Goal: Task Accomplishment & Management: Manage account settings

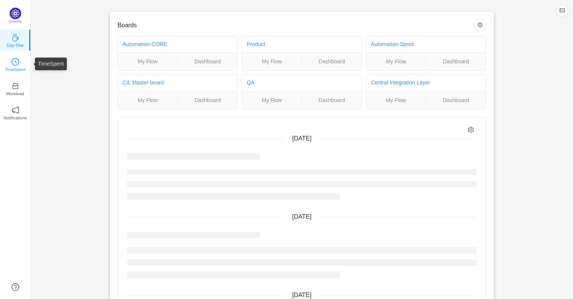
click at [23, 67] on p "TimeSpent" at bounding box center [15, 69] width 21 height 7
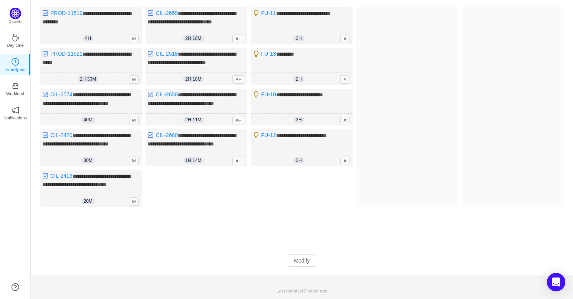
scroll to position [93, 0]
click at [305, 261] on button "Modify" at bounding box center [302, 261] width 28 height 12
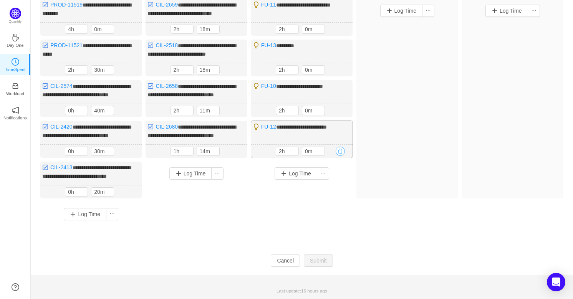
click at [341, 156] on button "button" at bounding box center [340, 151] width 9 height 9
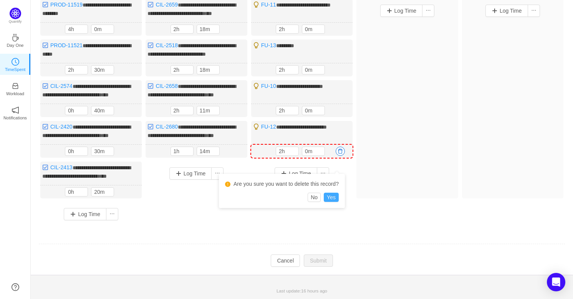
click at [335, 193] on button "Yes" at bounding box center [331, 197] width 15 height 9
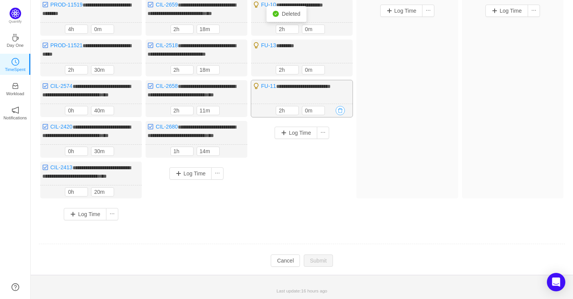
click at [343, 113] on button "button" at bounding box center [340, 110] width 9 height 9
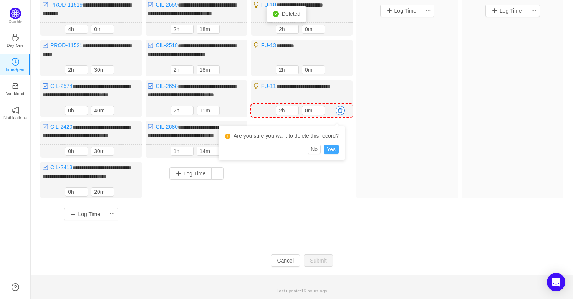
click at [335, 145] on button "Yes" at bounding box center [331, 149] width 15 height 9
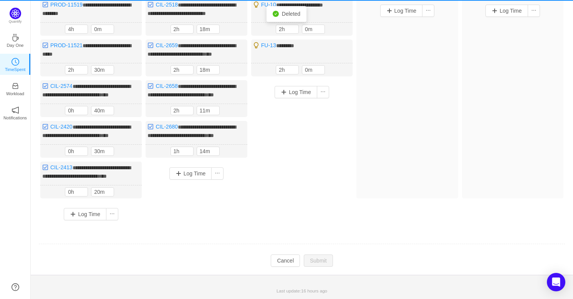
scroll to position [0, 0]
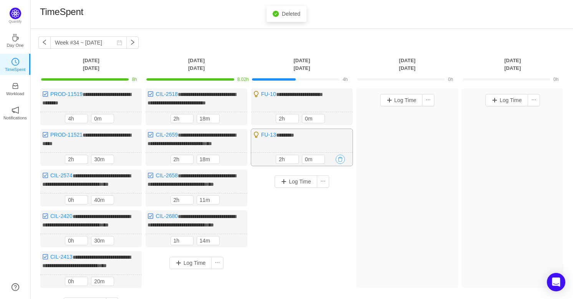
click at [339, 157] on button "button" at bounding box center [340, 159] width 9 height 9
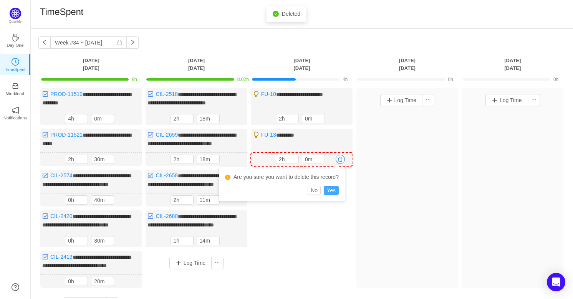
click at [330, 188] on button "Yes" at bounding box center [331, 190] width 15 height 9
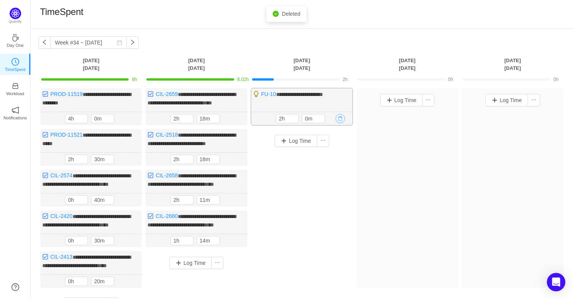
click at [338, 118] on button "button" at bounding box center [340, 118] width 9 height 9
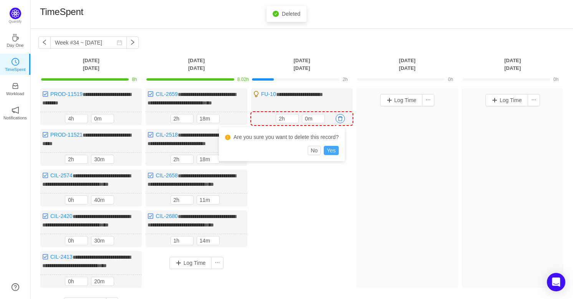
click at [330, 148] on button "Yes" at bounding box center [331, 150] width 15 height 9
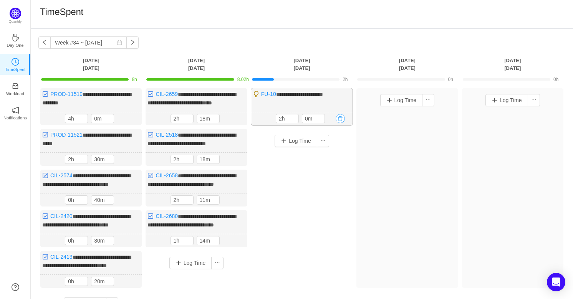
click at [339, 118] on button "button" at bounding box center [340, 118] width 9 height 9
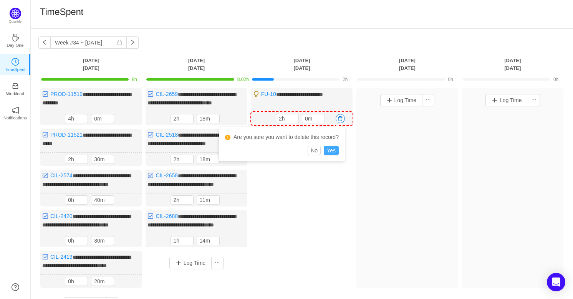
click at [334, 147] on button "Yes" at bounding box center [331, 150] width 15 height 9
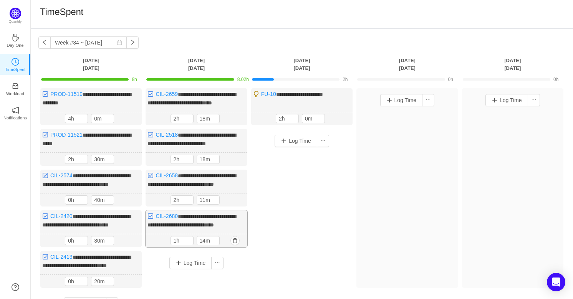
scroll to position [35, 0]
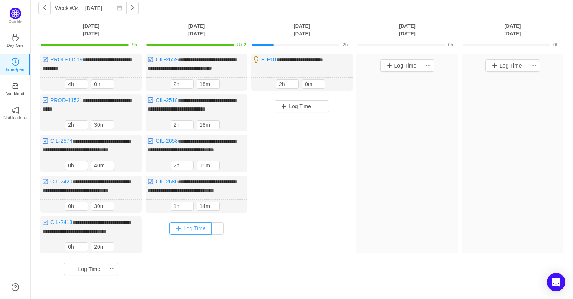
click at [188, 235] on button "Log Time" at bounding box center [190, 228] width 43 height 12
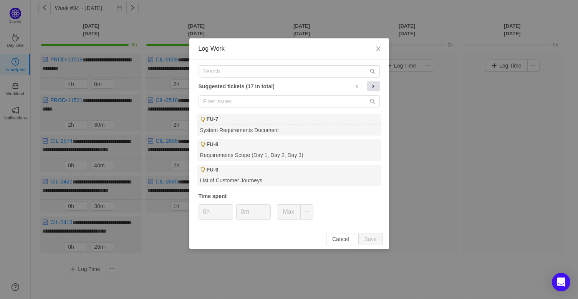
click at [377, 85] on button at bounding box center [373, 86] width 13 height 10
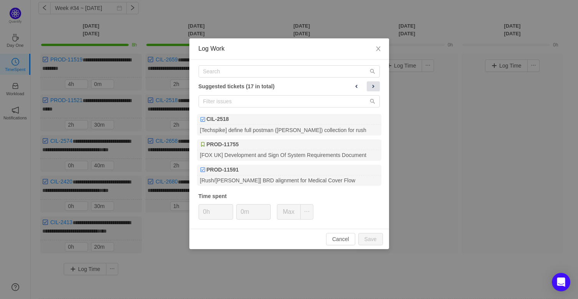
click at [377, 85] on button at bounding box center [373, 86] width 13 height 10
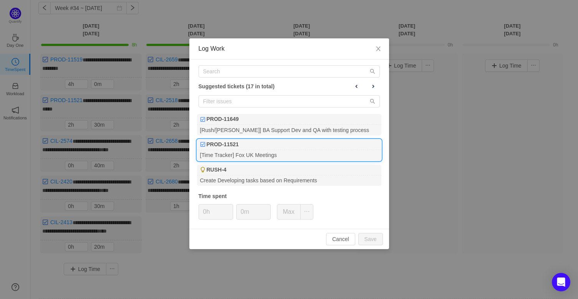
click at [290, 146] on div "PROD-11521" at bounding box center [289, 144] width 184 height 11
click at [378, 240] on button "Save" at bounding box center [370, 239] width 25 height 12
type input "0h"
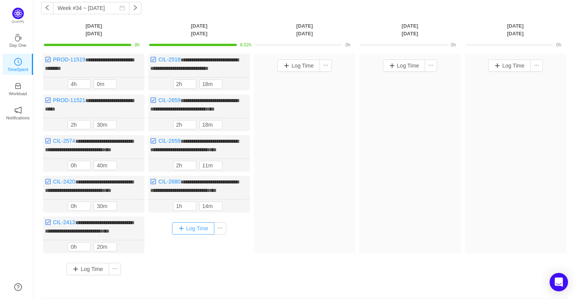
scroll to position [101, 0]
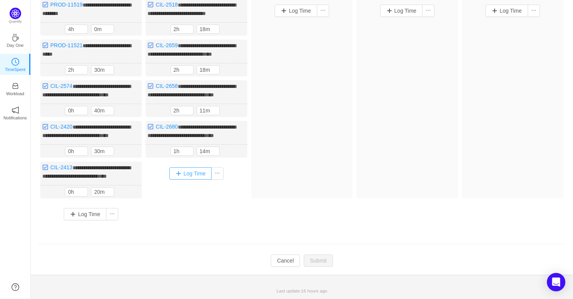
click at [188, 170] on button "Log Time" at bounding box center [190, 173] width 43 height 12
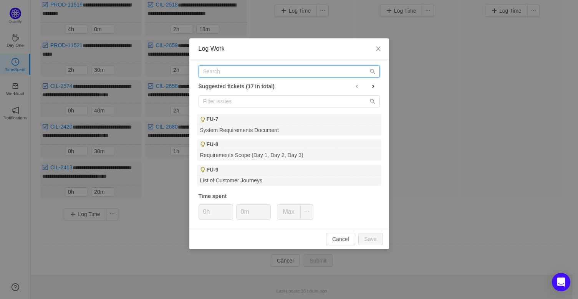
click at [241, 75] on input "text" at bounding box center [289, 71] width 181 height 12
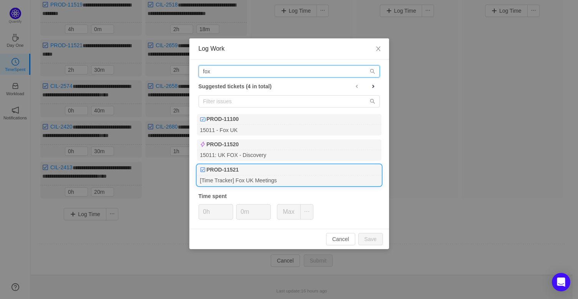
type input "fox"
click at [311, 167] on div "PROD-11521" at bounding box center [289, 170] width 184 height 11
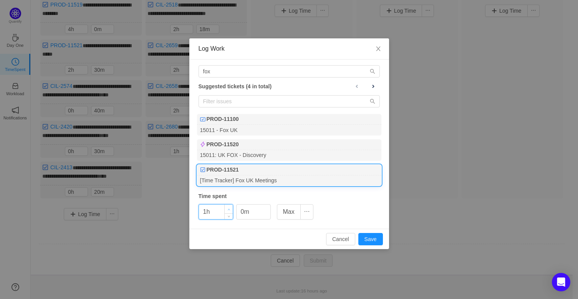
click at [230, 208] on span "Increase Value" at bounding box center [229, 209] width 8 height 9
click at [373, 237] on button "Save" at bounding box center [370, 239] width 25 height 12
type input "0h"
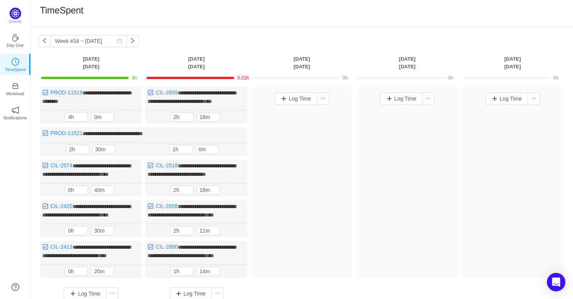
scroll to position [0, 0]
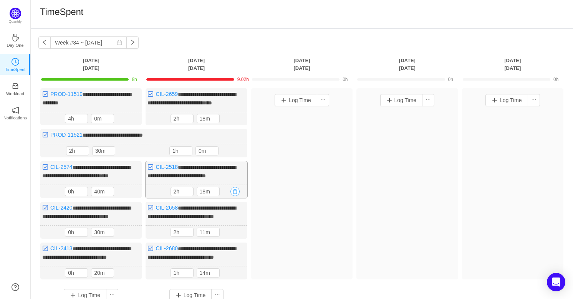
click at [232, 192] on button "button" at bounding box center [234, 191] width 9 height 9
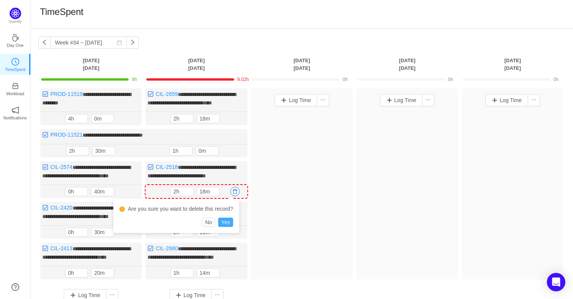
click at [226, 220] on button "Yes" at bounding box center [225, 222] width 15 height 9
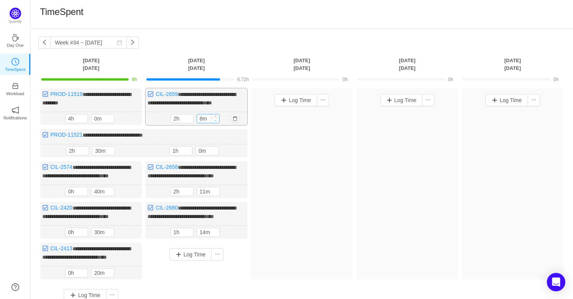
click at [215, 121] on span "Decrease Value" at bounding box center [215, 120] width 8 height 5
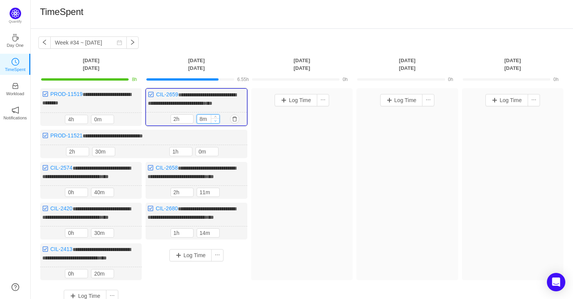
type input "0m"
click at [215, 121] on icon "icon: down" at bounding box center [215, 120] width 3 height 3
type input "1h"
click at [189, 120] on icon "icon: down" at bounding box center [189, 121] width 2 height 2
click at [200, 119] on input "0m" at bounding box center [208, 119] width 22 height 8
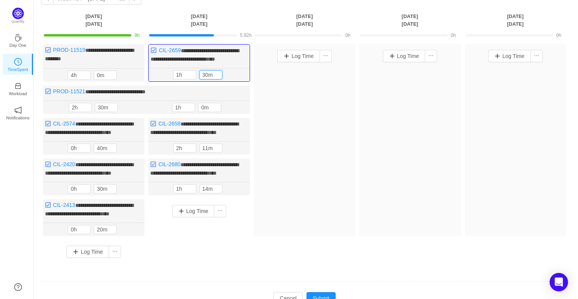
scroll to position [94, 0]
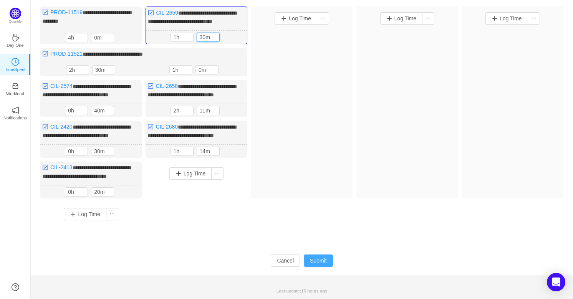
type input "30m"
click at [317, 261] on button "Submit" at bounding box center [318, 261] width 29 height 12
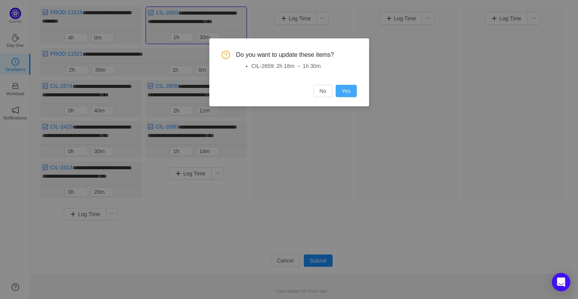
click at [352, 87] on button "Yes" at bounding box center [346, 91] width 21 height 12
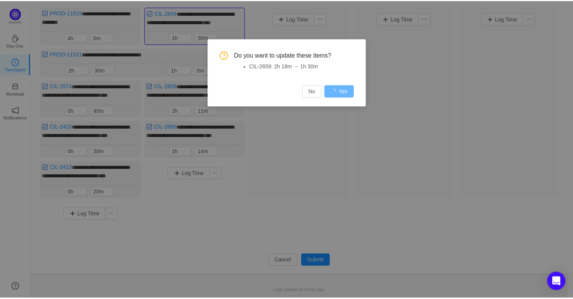
scroll to position [84, 0]
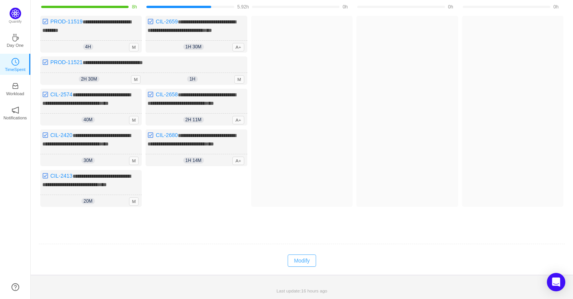
click at [308, 265] on button "Modify" at bounding box center [302, 261] width 28 height 12
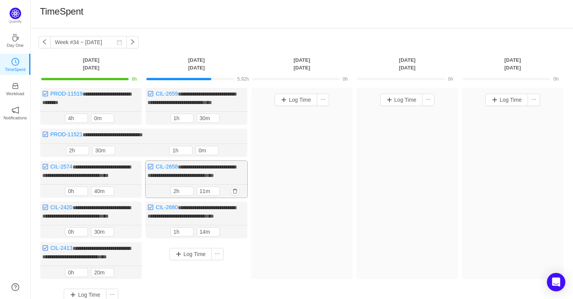
scroll to position [0, 0]
click at [215, 195] on icon "icon: down" at bounding box center [215, 193] width 3 height 3
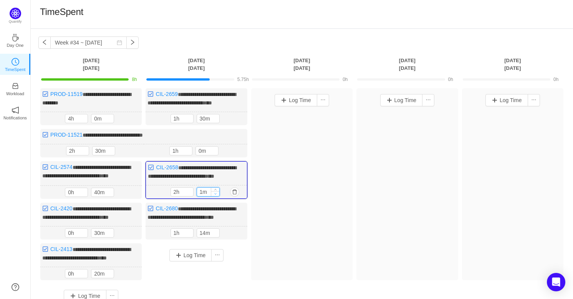
type input "0m"
click at [215, 195] on icon "icon: down" at bounding box center [215, 193] width 3 height 3
type input "1h"
click at [190, 195] on icon "icon: down" at bounding box center [189, 193] width 3 height 3
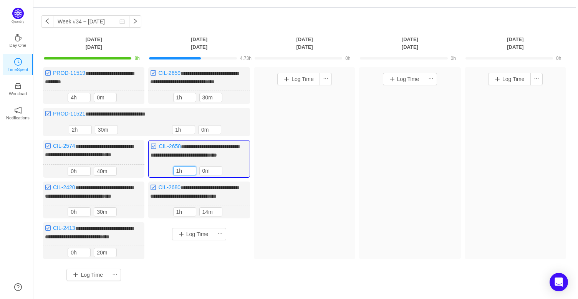
scroll to position [94, 0]
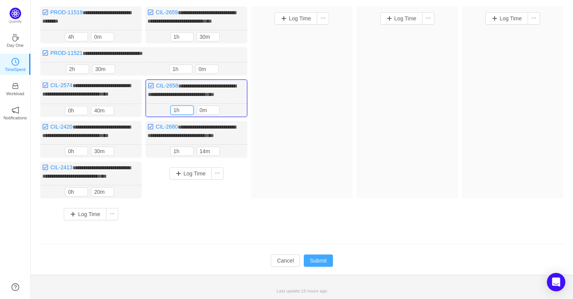
click at [316, 262] on button "Submit" at bounding box center [318, 261] width 29 height 12
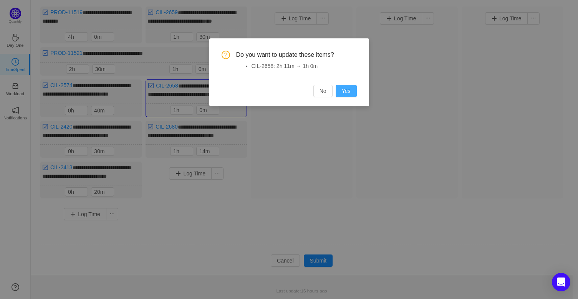
click at [345, 89] on button "Yes" at bounding box center [346, 91] width 21 height 12
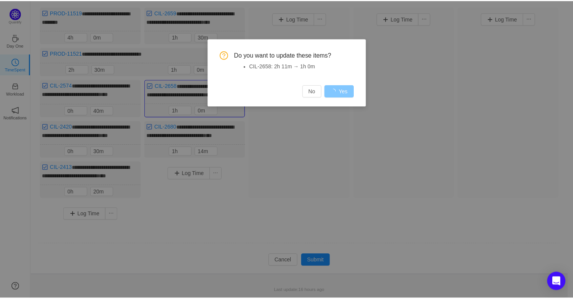
scroll to position [84, 0]
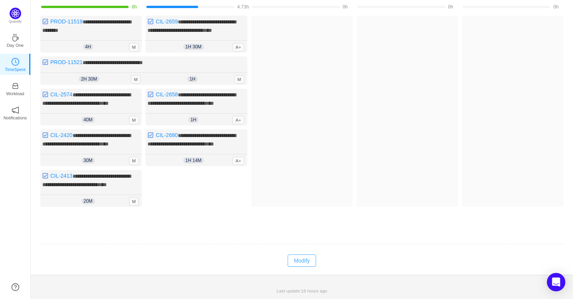
click at [302, 265] on button "Modify" at bounding box center [302, 261] width 28 height 12
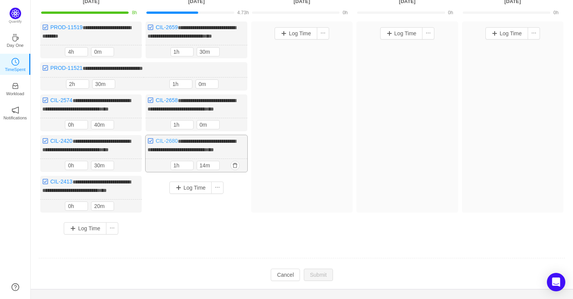
scroll to position [50, 0]
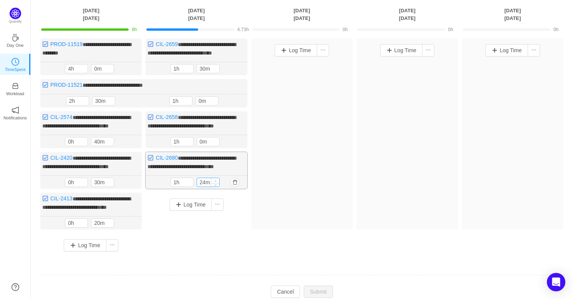
click at [215, 182] on icon "icon: up" at bounding box center [215, 181] width 3 height 3
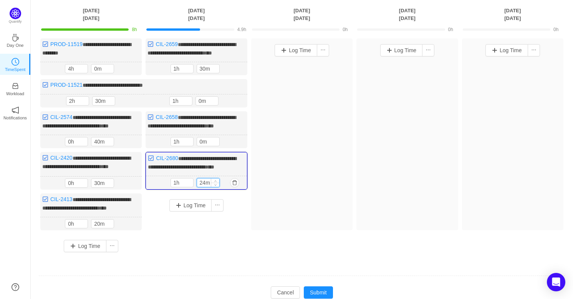
click at [204, 187] on input "24m" at bounding box center [208, 183] width 22 height 8
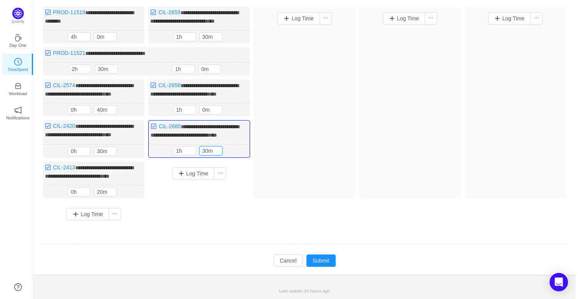
scroll to position [93, 0]
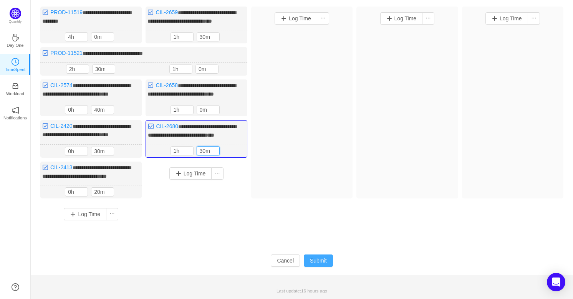
type input "30m"
click at [326, 258] on button "Submit" at bounding box center [318, 261] width 29 height 12
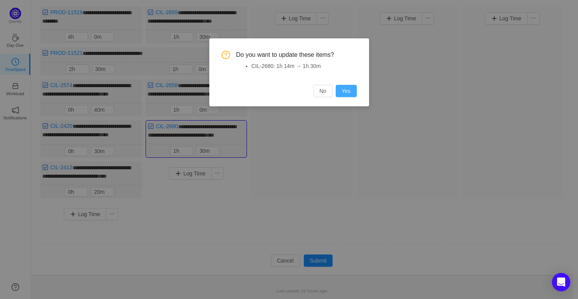
click at [349, 93] on button "Yes" at bounding box center [346, 91] width 21 height 12
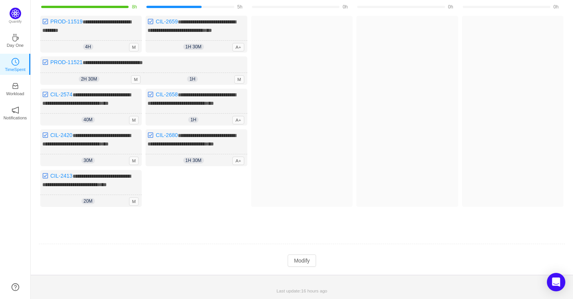
scroll to position [84, 0]
click at [297, 259] on button "Modify" at bounding box center [302, 261] width 28 height 12
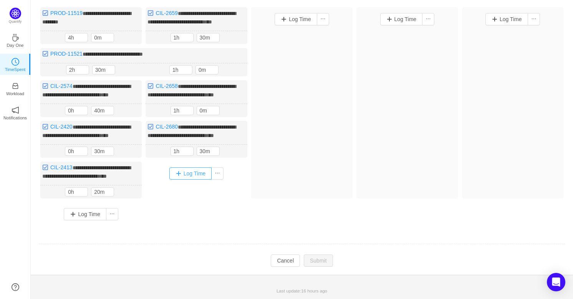
click at [194, 180] on button "Log Time" at bounding box center [190, 173] width 43 height 12
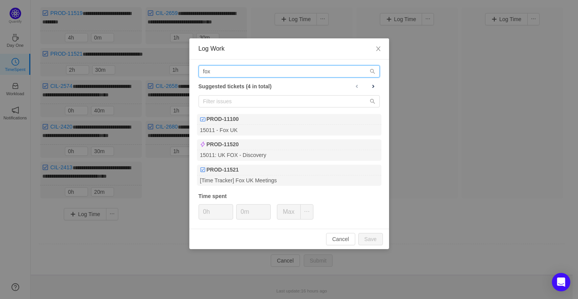
drag, startPoint x: 250, startPoint y: 67, endPoint x: 183, endPoint y: 66, distance: 67.2
click at [183, 66] on div "Log Work fox Suggested tickets (4 in total) PROD-11100 15011 - Fox UK PROD-1152…" at bounding box center [289, 149] width 578 height 299
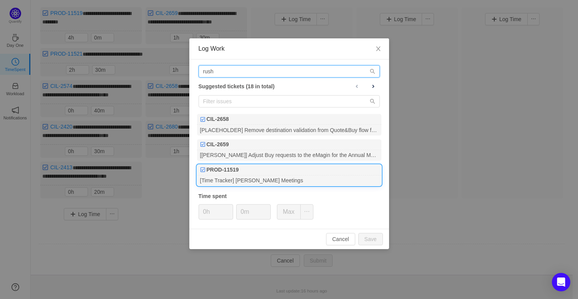
type input "rush"
click at [292, 182] on div "[Time Tracker] [PERSON_NAME] Meetings" at bounding box center [289, 181] width 184 height 10
click at [228, 209] on icon "icon: up" at bounding box center [228, 209] width 3 height 3
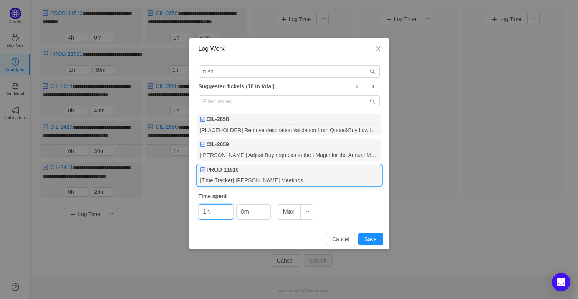
click at [370, 245] on div "Cancel Save" at bounding box center [289, 239] width 200 height 20
click at [375, 237] on button "Save" at bounding box center [370, 239] width 25 height 12
type input "0h"
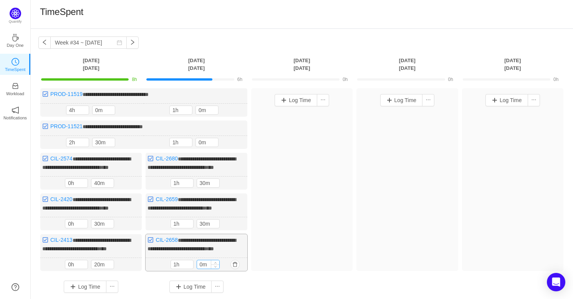
scroll to position [0, 0]
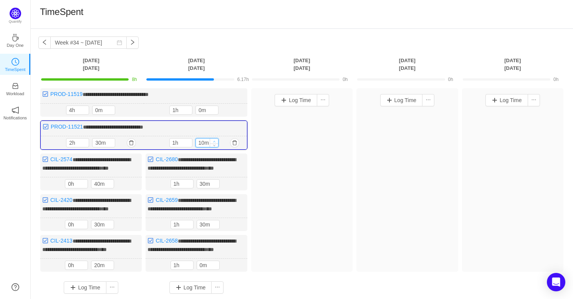
click at [215, 140] on span "Increase Value" at bounding box center [214, 141] width 8 height 5
type input "30m"
click at [215, 140] on span "Increase Value" at bounding box center [214, 141] width 8 height 5
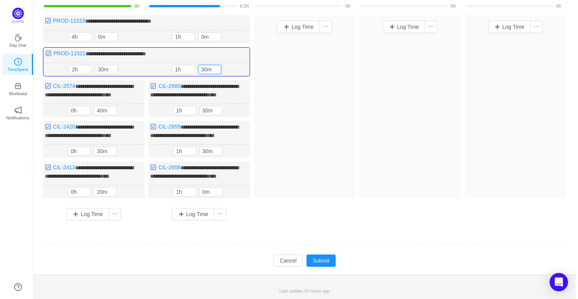
scroll to position [86, 0]
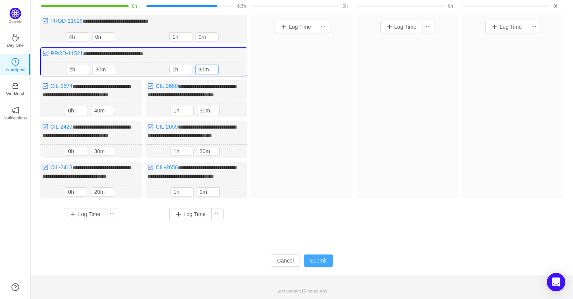
click at [311, 261] on button "Submit" at bounding box center [318, 261] width 29 height 12
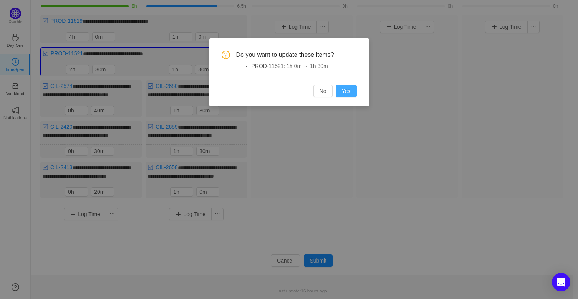
click at [345, 92] on button "Yes" at bounding box center [346, 91] width 21 height 12
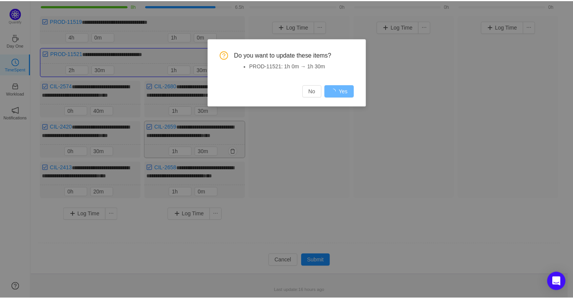
scroll to position [77, 0]
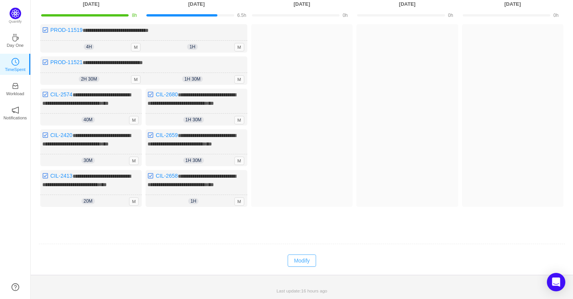
click at [307, 260] on button "Modify" at bounding box center [302, 261] width 28 height 12
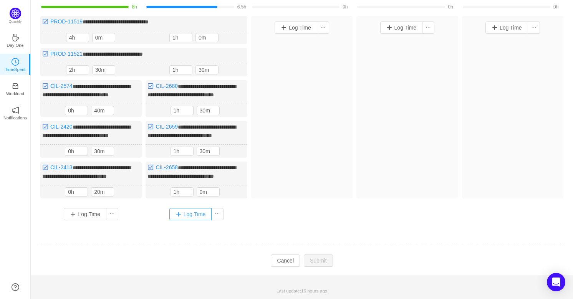
click at [196, 220] on button "Log Time" at bounding box center [190, 214] width 43 height 12
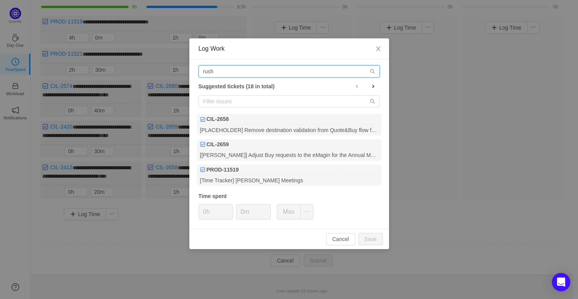
drag, startPoint x: 274, startPoint y: 74, endPoint x: 161, endPoint y: 78, distance: 113.0
click at [161, 78] on div "Log Work rush Suggested tickets (18 in total) CIL-2658 [PLACEHOLDER] Remove des…" at bounding box center [289, 149] width 578 height 299
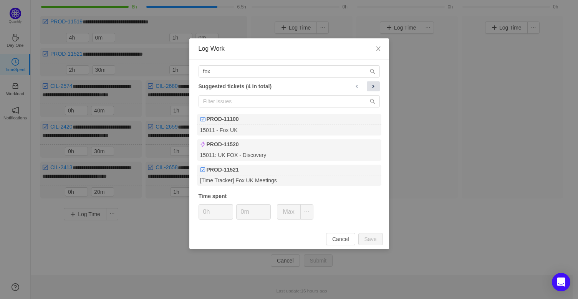
click at [376, 83] on span at bounding box center [373, 86] width 6 height 6
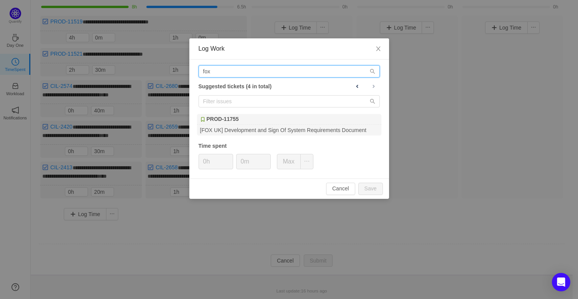
drag, startPoint x: 232, startPoint y: 75, endPoint x: 168, endPoint y: 77, distance: 63.8
click at [168, 77] on div "Log Work fox Suggested tickets (4 in total) PROD-11755 [FOX UK] Development and…" at bounding box center [289, 149] width 578 height 299
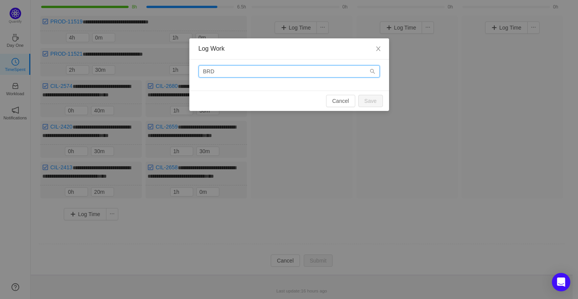
drag, startPoint x: 230, startPoint y: 70, endPoint x: 190, endPoint y: 70, distance: 40.3
click at [190, 70] on div "BRD" at bounding box center [289, 75] width 200 height 31
type input "B"
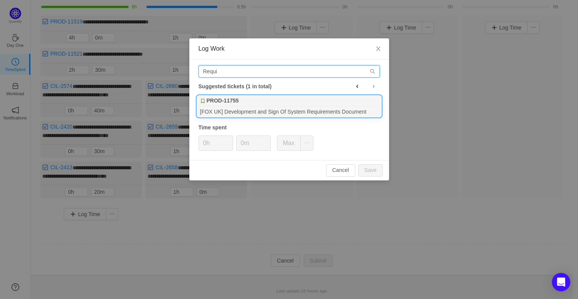
type input "Requi"
click at [297, 109] on div "[FOX UK] Development and Sign Of System Requirements Document" at bounding box center [289, 111] width 184 height 10
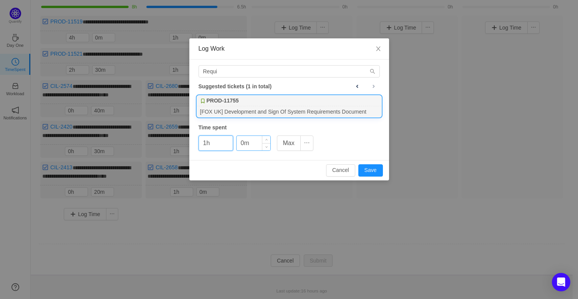
type input "1h"
click at [239, 141] on input "0m" at bounding box center [254, 143] width 34 height 15
type input "30m"
click at [376, 172] on button "Save" at bounding box center [370, 170] width 25 height 12
type input "0h"
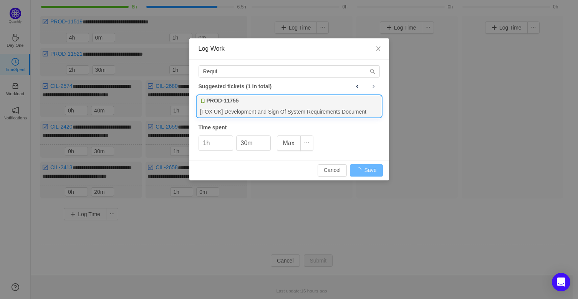
type input "0m"
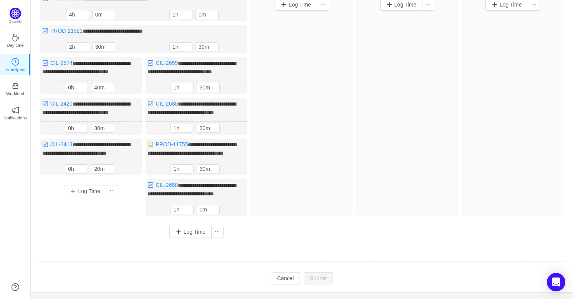
scroll to position [133, 0]
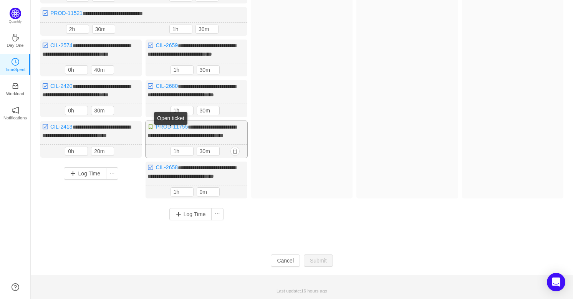
click at [173, 124] on link "PROD-11755" at bounding box center [172, 127] width 32 height 6
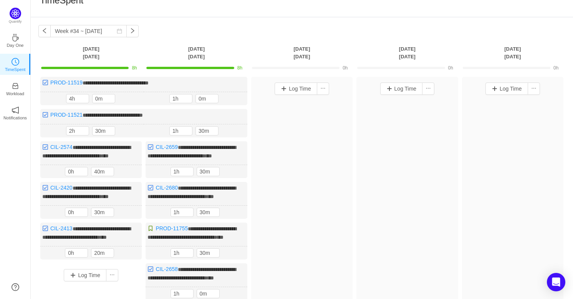
scroll to position [0, 0]
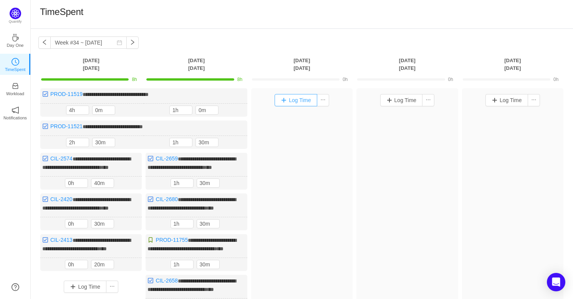
click at [303, 100] on button "Log Time" at bounding box center [296, 100] width 43 height 12
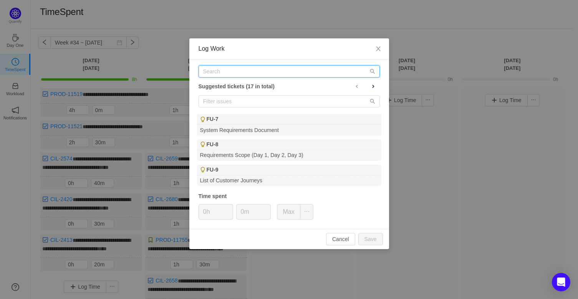
click at [269, 71] on input "text" at bounding box center [289, 71] width 181 height 12
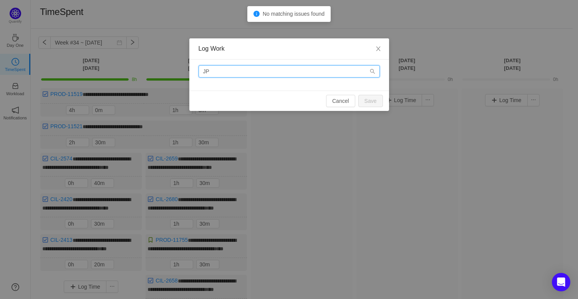
type input "J"
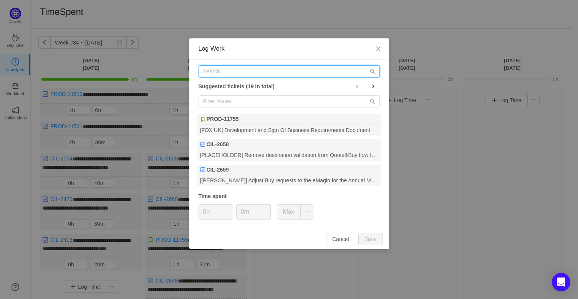
click at [234, 73] on input "text" at bounding box center [289, 71] width 181 height 12
paste input "[URL][DOMAIN_NAME]"
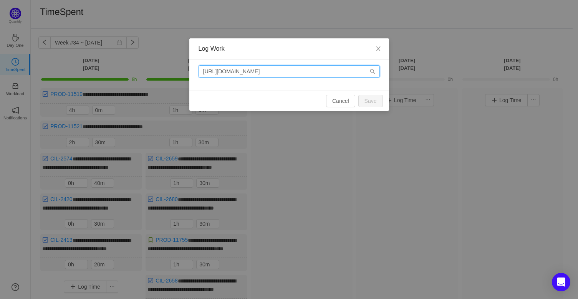
drag, startPoint x: 295, startPoint y: 71, endPoint x: 29, endPoint y: 74, distance: 265.8
click at [29, 77] on div "Log Work [URL][DOMAIN_NAME] Cancel Save" at bounding box center [289, 149] width 578 height 299
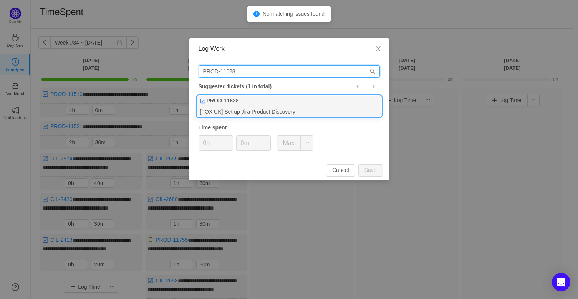
type input "PROD-11628"
click at [230, 108] on div "[FOX UK] Set up Jira Product Discovery" at bounding box center [289, 111] width 184 height 10
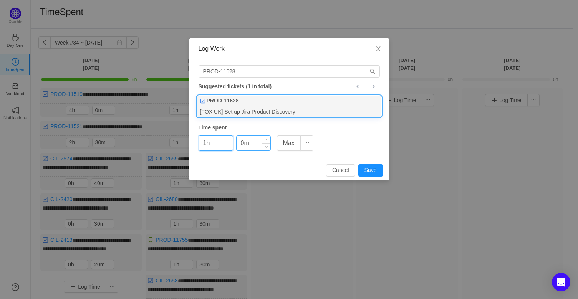
click at [242, 145] on input "0m" at bounding box center [254, 143] width 34 height 15
click at [380, 167] on button "Save" at bounding box center [370, 170] width 25 height 12
type input "0h"
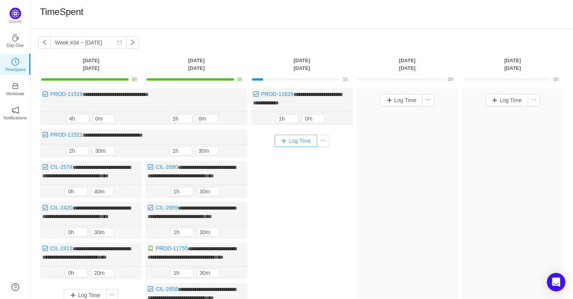
click at [296, 138] on button "Log Time" at bounding box center [296, 141] width 43 height 12
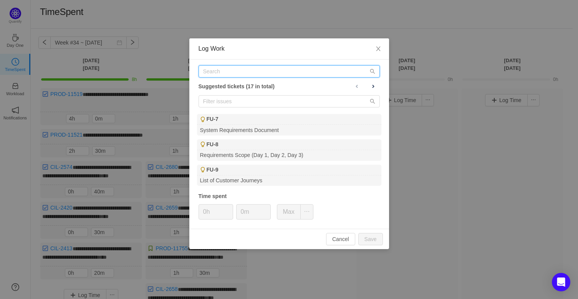
click at [250, 72] on input "text" at bounding box center [289, 71] width 181 height 12
type input "fox"
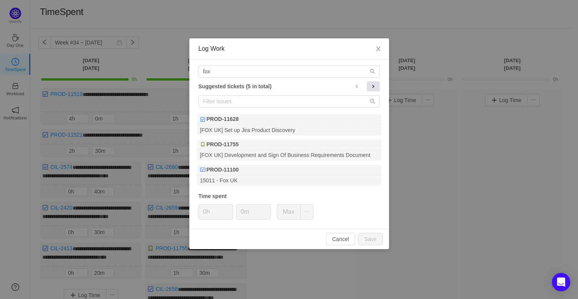
click at [375, 86] on span at bounding box center [373, 86] width 6 height 6
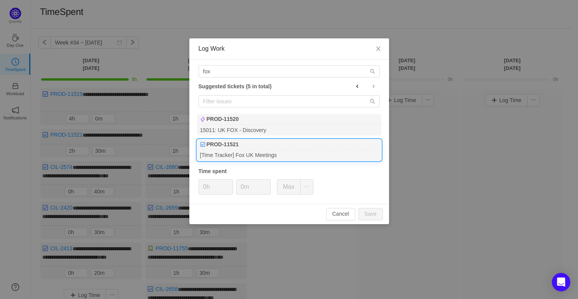
click at [295, 158] on div "[Time Tracker] Fox UK Meetings" at bounding box center [289, 155] width 184 height 10
click at [227, 185] on icon "icon: up" at bounding box center [228, 184] width 3 height 3
click at [373, 213] on button "Save" at bounding box center [370, 214] width 25 height 12
type input "0h"
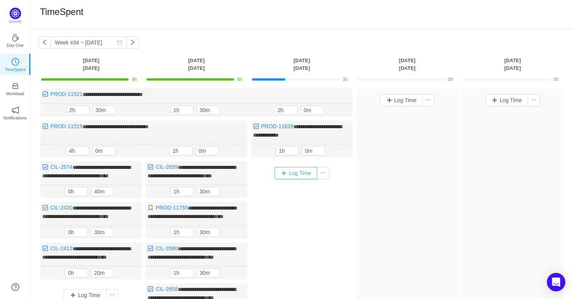
click at [294, 171] on button "Log Time" at bounding box center [296, 173] width 43 height 12
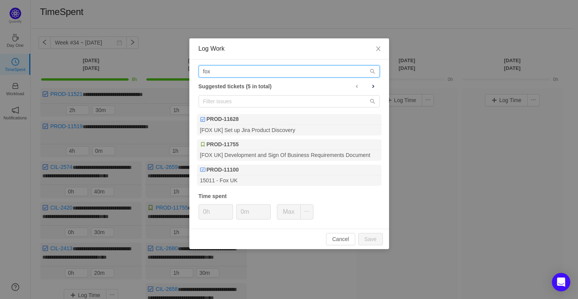
drag, startPoint x: 254, startPoint y: 74, endPoint x: 127, endPoint y: 86, distance: 127.7
click at [127, 86] on div "Log Work fox Suggested tickets (5 in total) PROD-11628 [FOX UK] Set up Jira Pro…" at bounding box center [289, 149] width 578 height 299
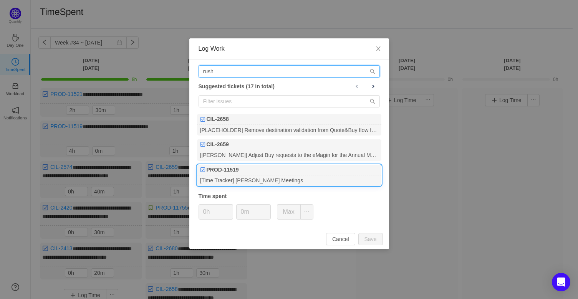
type input "rush"
click at [285, 178] on div "[Time Tracker] [PERSON_NAME] Meetings" at bounding box center [289, 181] width 184 height 10
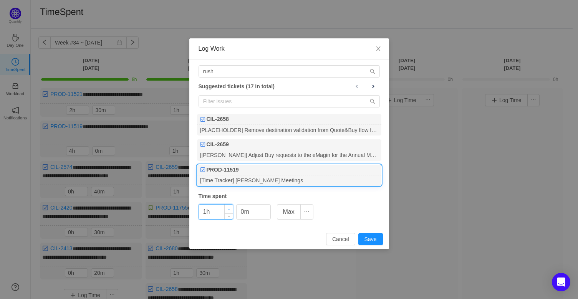
click at [229, 209] on icon "icon: up" at bounding box center [228, 209] width 3 height 3
click at [226, 210] on span "Increase Value" at bounding box center [229, 209] width 8 height 9
click at [369, 235] on button "Save" at bounding box center [370, 239] width 25 height 12
type input "0h"
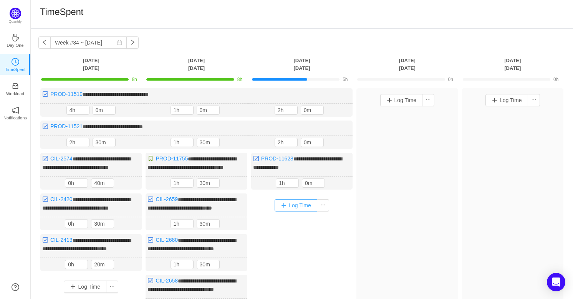
click at [284, 212] on button "Log Time" at bounding box center [296, 205] width 43 height 12
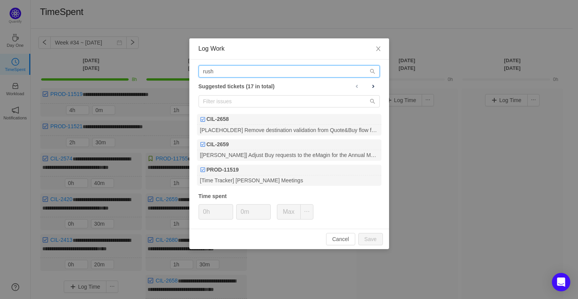
drag, startPoint x: 257, startPoint y: 72, endPoint x: 145, endPoint y: 79, distance: 112.8
click at [145, 79] on div "Log Work rush Suggested tickets (17 in total) CIL-2658 [PLACEHOLDER] Remove des…" at bounding box center [289, 149] width 578 height 299
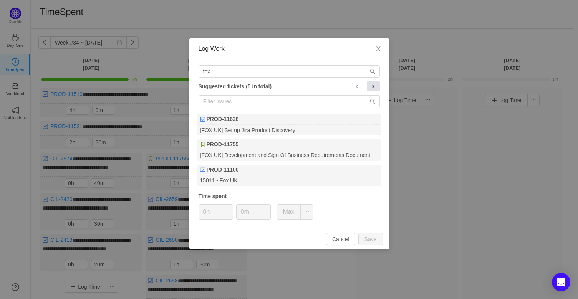
click at [377, 85] on button at bounding box center [373, 86] width 13 height 10
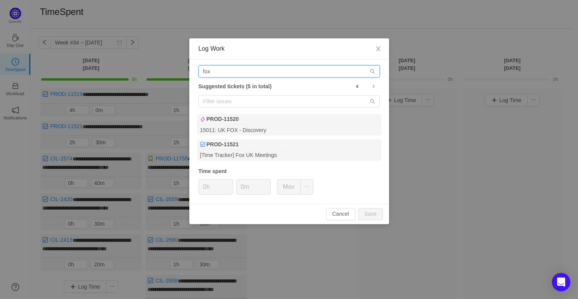
drag, startPoint x: 247, startPoint y: 74, endPoint x: 184, endPoint y: 80, distance: 63.2
click at [184, 80] on div "Log Work fox Suggested tickets (5 in total) PROD-11520 15011: UK FOX - Discover…" at bounding box center [289, 149] width 578 height 299
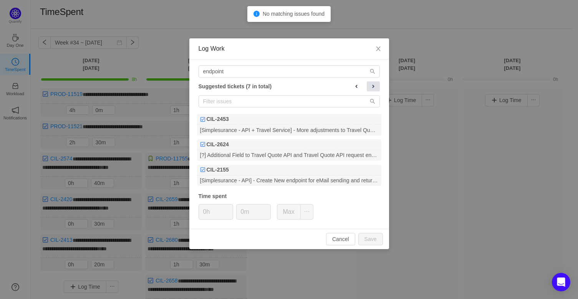
click at [374, 84] on span at bounding box center [373, 86] width 6 height 6
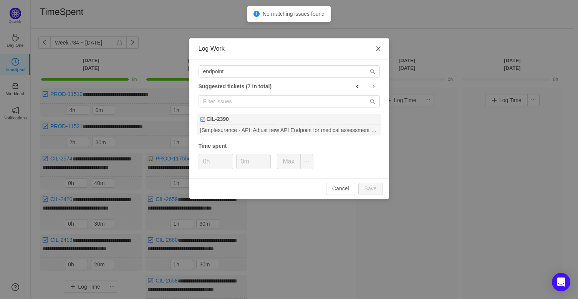
click at [379, 48] on icon "icon: close" at bounding box center [378, 48] width 4 height 5
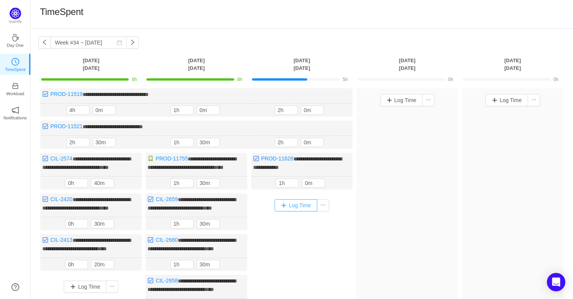
click at [295, 212] on button "Log Time" at bounding box center [296, 205] width 43 height 12
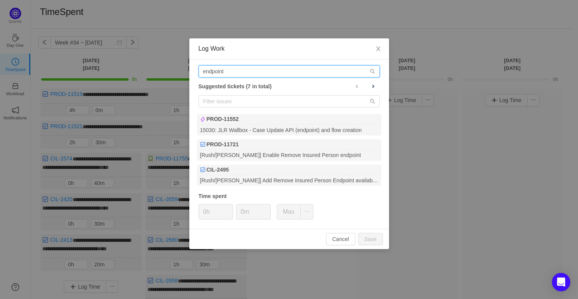
drag, startPoint x: 232, startPoint y: 68, endPoint x: 161, endPoint y: 77, distance: 71.6
click at [161, 77] on div "Log Work endpoint Suggested tickets (7 in total) PROD-11552 15030: JLR Wallbox …" at bounding box center [289, 149] width 578 height 299
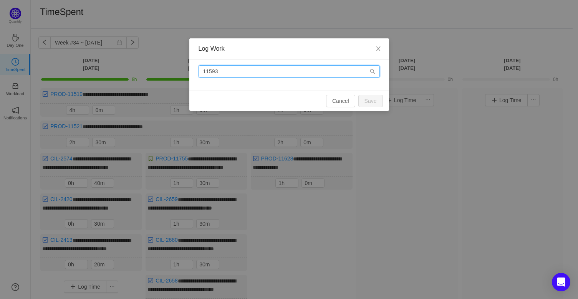
click at [204, 70] on input "11593" at bounding box center [289, 71] width 181 height 12
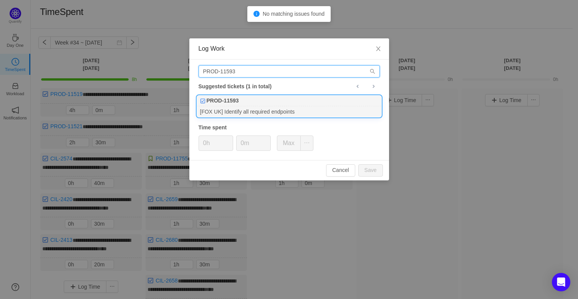
type input "PROD-11593"
click at [259, 102] on div "PROD-11593" at bounding box center [289, 101] width 184 height 11
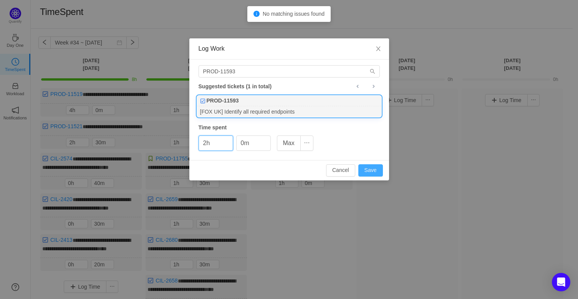
click at [368, 172] on button "Save" at bounding box center [370, 170] width 25 height 12
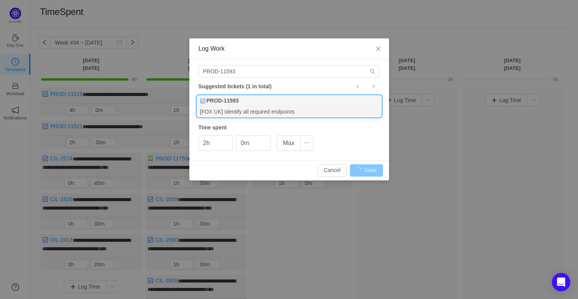
type input "0h"
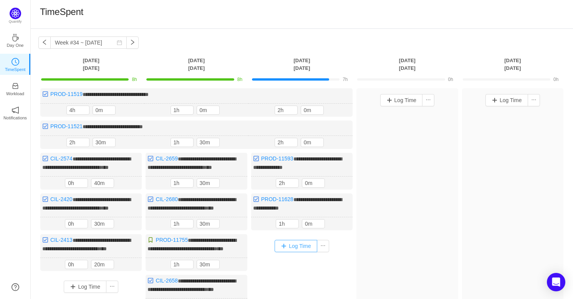
click at [288, 252] on button "Log Time" at bounding box center [296, 246] width 43 height 12
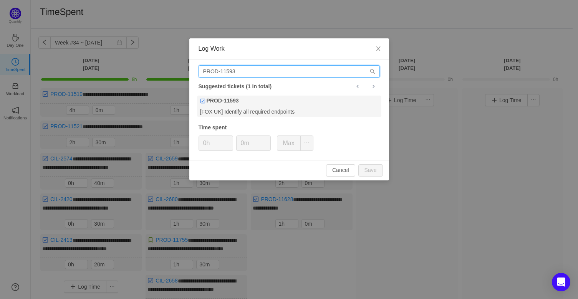
drag, startPoint x: 235, startPoint y: 74, endPoint x: 224, endPoint y: 73, distance: 11.2
click at [224, 73] on input "PROD-11593" at bounding box center [289, 71] width 181 height 12
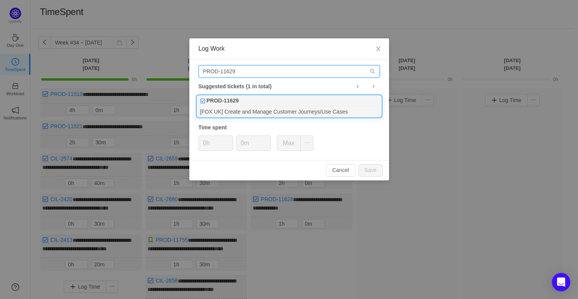
type input "PROD-11629"
click at [236, 104] on b "PROD-11629" at bounding box center [223, 101] width 32 height 8
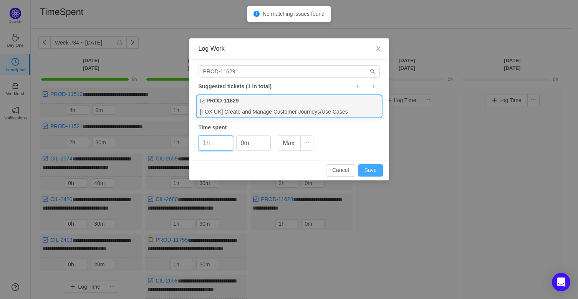
click at [368, 167] on button "Save" at bounding box center [370, 170] width 25 height 12
type input "0h"
